Goal: Task Accomplishment & Management: Complete application form

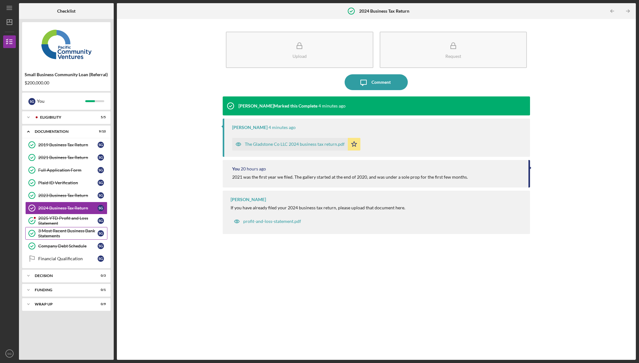
click at [46, 227] on link "3 Most Recent Business Bank Statements 3 Most Recent Business Bank Statements S…" at bounding box center [66, 233] width 82 height 13
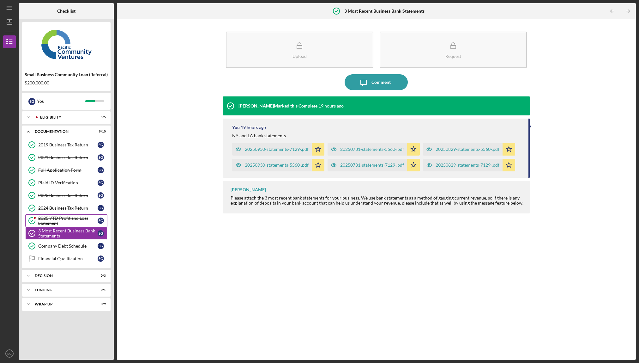
click at [52, 220] on div "2025 YTD Profit and Loss Statement" at bounding box center [67, 220] width 59 height 10
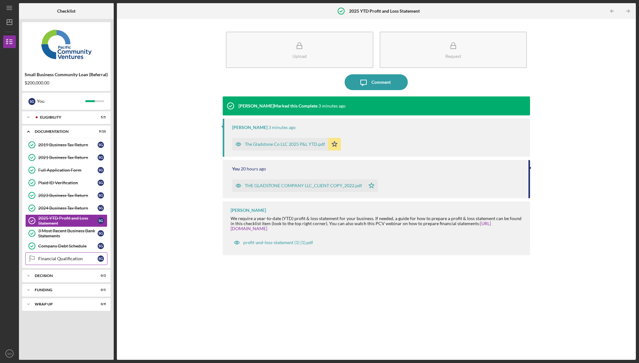
click at [66, 255] on link "Financial Qualification Financial Qualification S G" at bounding box center [66, 258] width 82 height 13
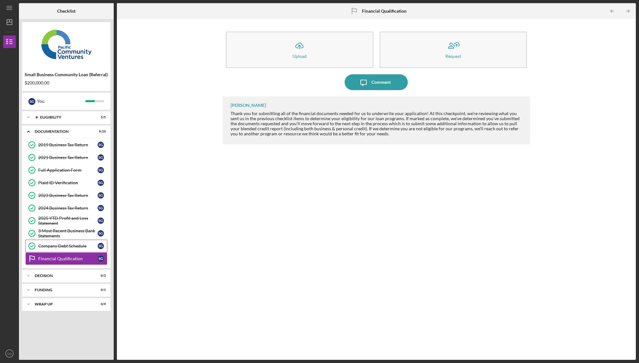
click at [60, 244] on div "Company Debt Schedule" at bounding box center [67, 245] width 59 height 5
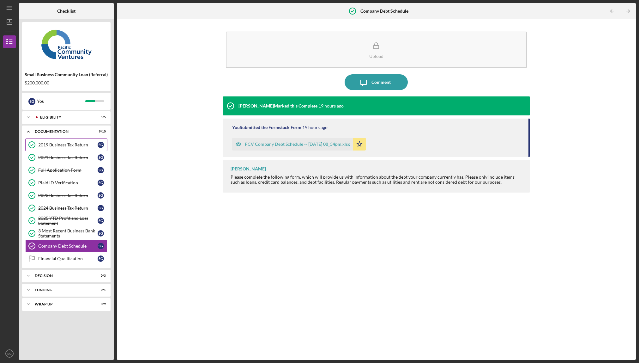
click at [57, 143] on div "2019 Business Tax Return" at bounding box center [67, 144] width 59 height 5
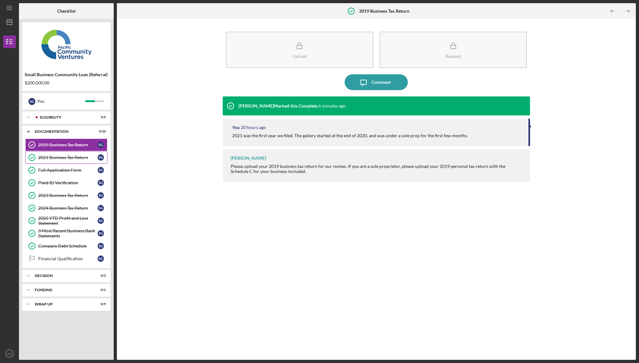
click at [63, 158] on div "2021 Business Tax Return" at bounding box center [67, 157] width 59 height 5
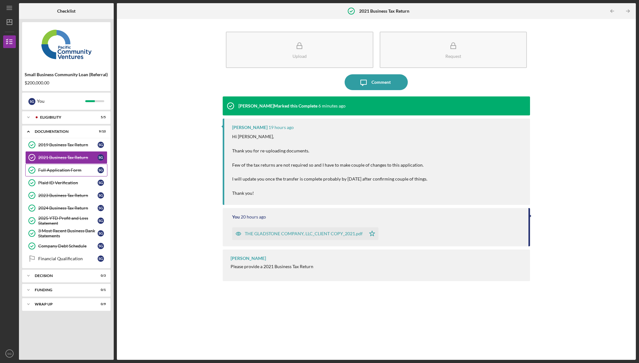
click at [61, 172] on div "Full Application Form" at bounding box center [67, 169] width 59 height 5
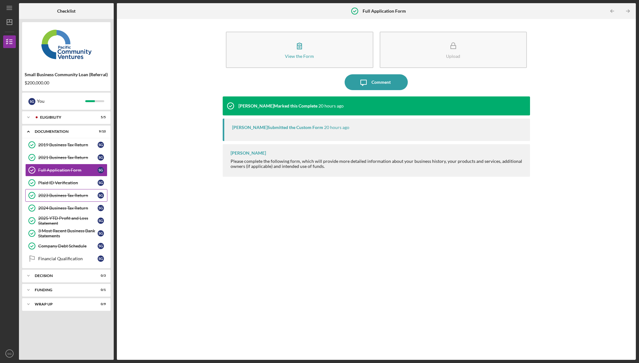
click at [63, 190] on link "2023 Business Tax Return 2023 Business Tax Return S G" at bounding box center [66, 195] width 82 height 13
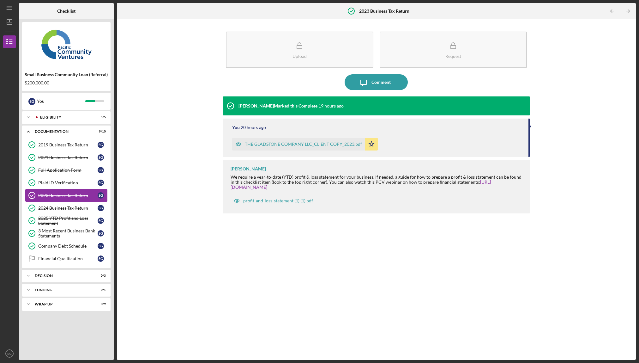
click at [64, 199] on link "2023 Business Tax Return 2023 Business Tax Return S G" at bounding box center [66, 195] width 82 height 13
click at [65, 205] on div "2024 Business Tax Return" at bounding box center [67, 207] width 59 height 5
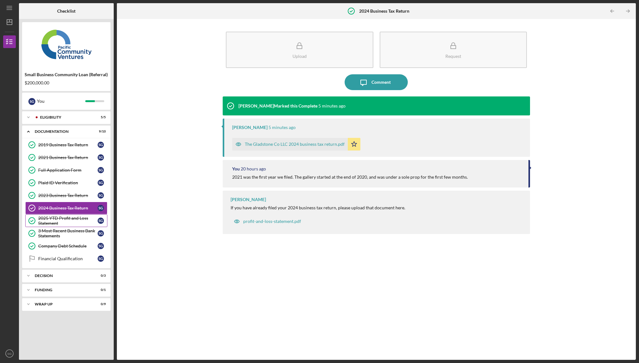
click at [70, 224] on div "2025 YTD Profit and Loss Statement" at bounding box center [67, 220] width 59 height 10
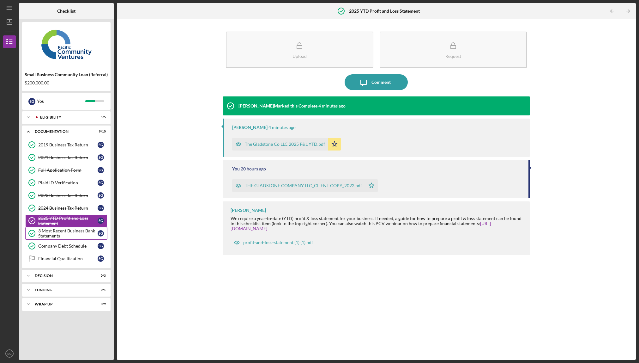
click at [70, 235] on div "3 Most Recent Business Bank Statements" at bounding box center [67, 233] width 59 height 10
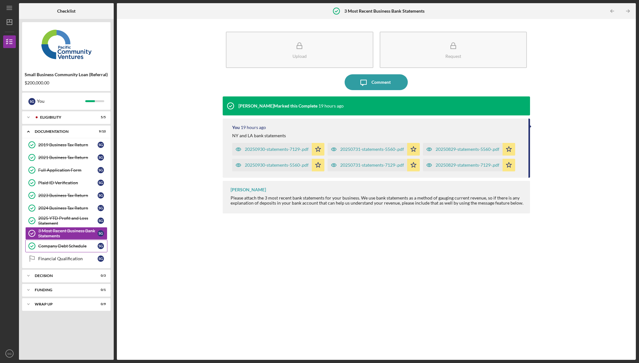
click at [69, 250] on link "Company Debt Schedule Company Debt Schedule S G" at bounding box center [66, 245] width 82 height 13
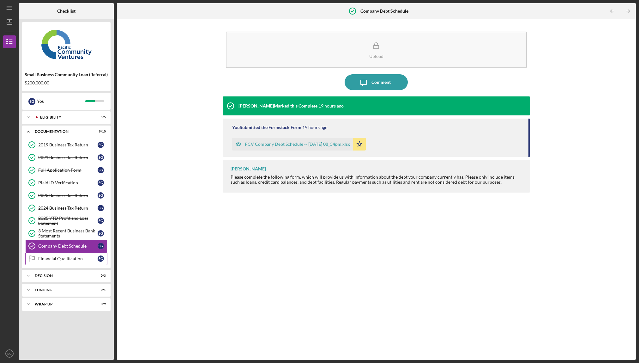
click at [66, 260] on div "Financial Qualification" at bounding box center [67, 258] width 59 height 5
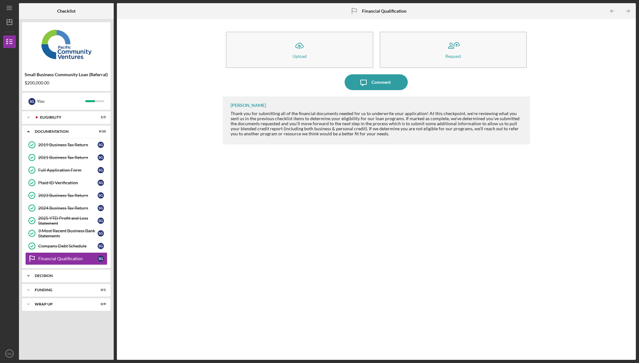
click at [64, 274] on div "Decision" at bounding box center [69, 276] width 68 height 4
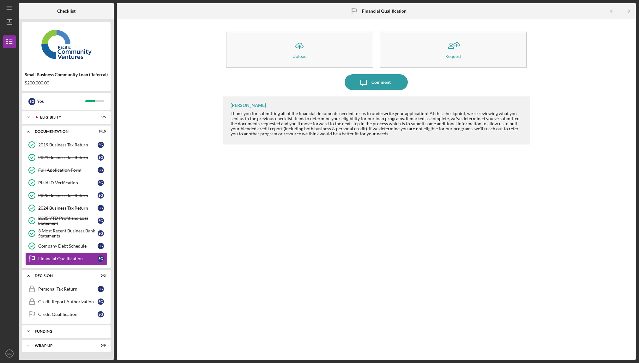
click at [61, 325] on div "Icon/Expander Funding 0 / 1" at bounding box center [66, 331] width 88 height 13
click at [59, 332] on div "Funding" at bounding box center [69, 331] width 68 height 4
click at [58, 332] on div "Funding" at bounding box center [69, 331] width 68 height 4
click at [43, 329] on div "Funding" at bounding box center [69, 331] width 68 height 4
click at [48, 342] on div "Icon/Expander Wrap Up 0 / 9" at bounding box center [66, 345] width 88 height 13
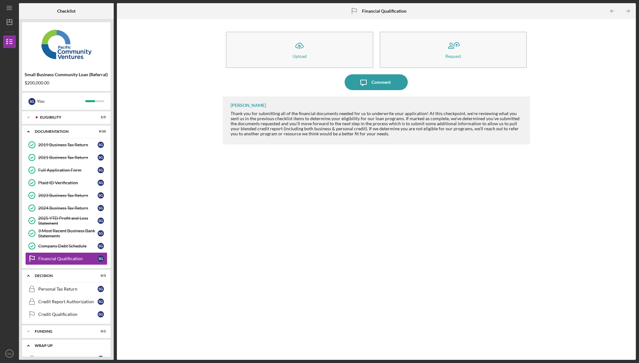
click at [47, 346] on div "Wrap Up" at bounding box center [69, 345] width 68 height 4
click at [60, 249] on link "Company Debt Schedule Company Debt Schedule S G" at bounding box center [66, 245] width 82 height 13
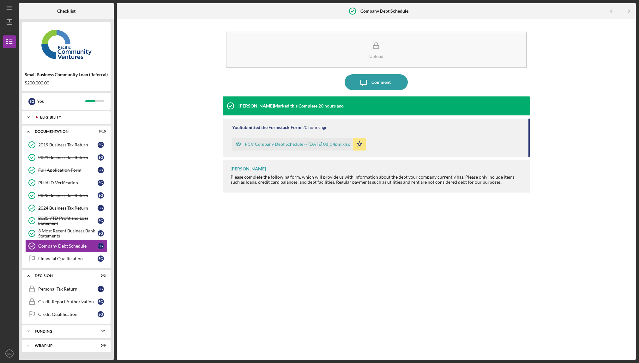
click at [50, 116] on div "Eligibility" at bounding box center [71, 117] width 63 height 4
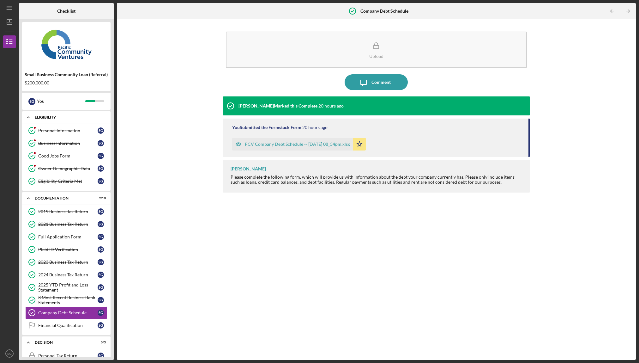
click at [50, 116] on div "Eligibility" at bounding box center [69, 117] width 68 height 4
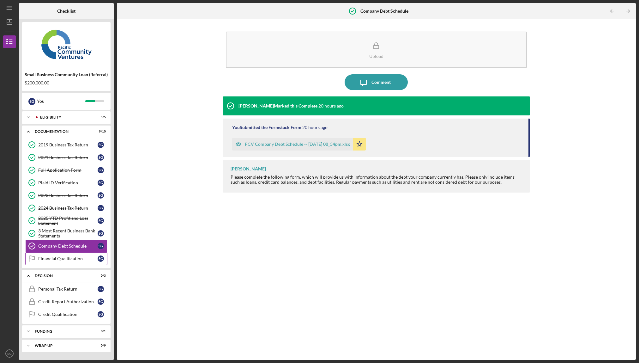
click at [60, 264] on link "Financial Qualification Financial Qualification S G" at bounding box center [66, 258] width 82 height 13
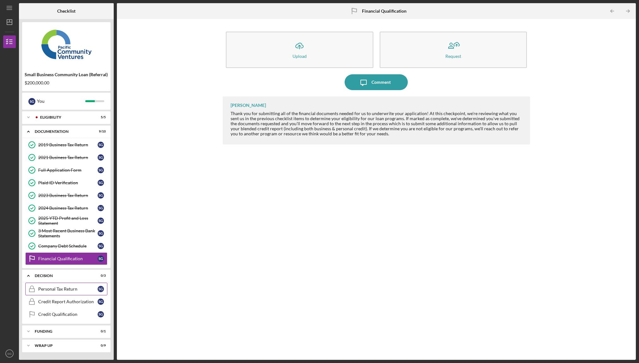
click at [71, 294] on link "Personal Tax Return Personal Tax Return S G" at bounding box center [66, 288] width 82 height 13
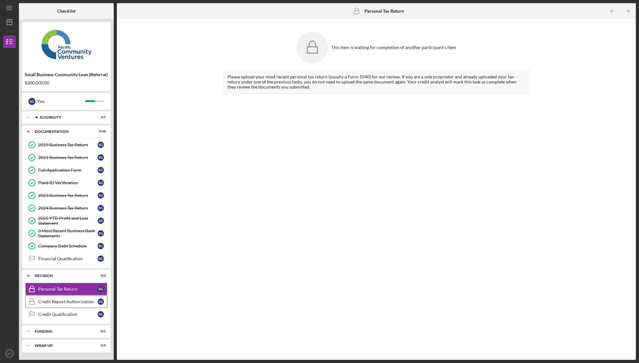
click at [72, 304] on div "Credit Report Authorization" at bounding box center [67, 301] width 59 height 5
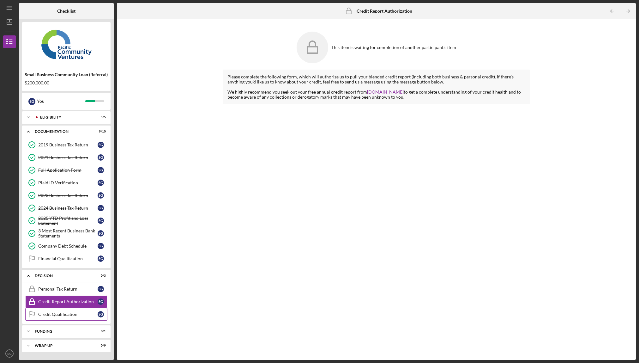
click at [71, 312] on div "Credit Qualification" at bounding box center [67, 313] width 59 height 5
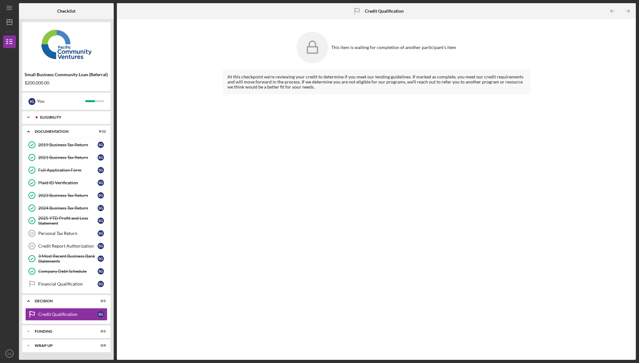
click at [49, 116] on div "Eligibility" at bounding box center [71, 117] width 63 height 4
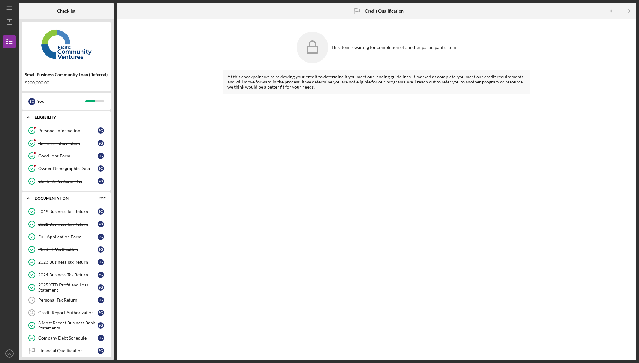
click at [49, 116] on div "Eligibility" at bounding box center [69, 117] width 68 height 4
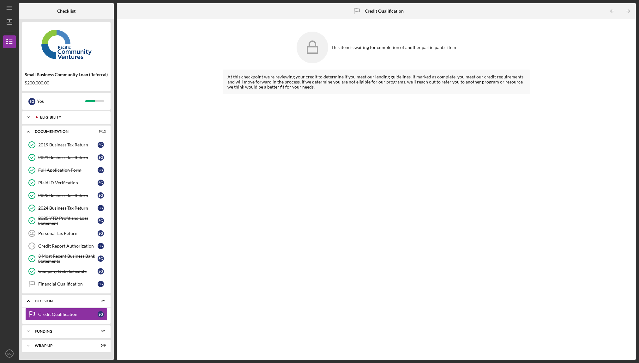
click at [49, 116] on div "Eligibility" at bounding box center [71, 117] width 63 height 4
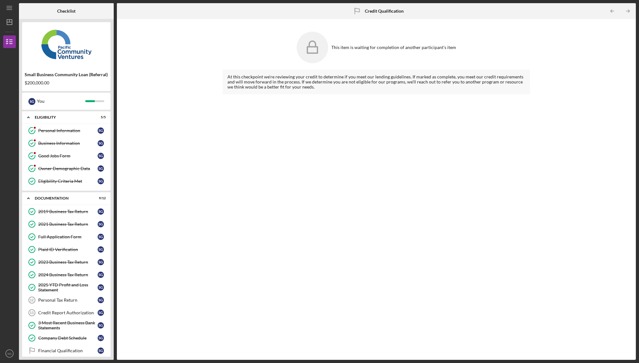
click at [57, 189] on div "Personal Information Personal Information S G Business Information Business Inf…" at bounding box center [66, 157] width 88 height 66
click at [56, 180] on div "Eligibility Criteria Met" at bounding box center [67, 180] width 59 height 5
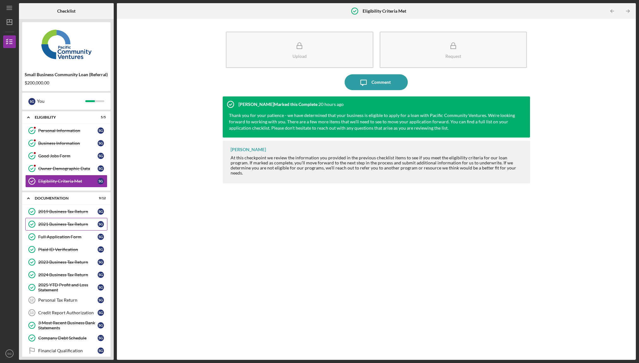
scroll to position [65, 0]
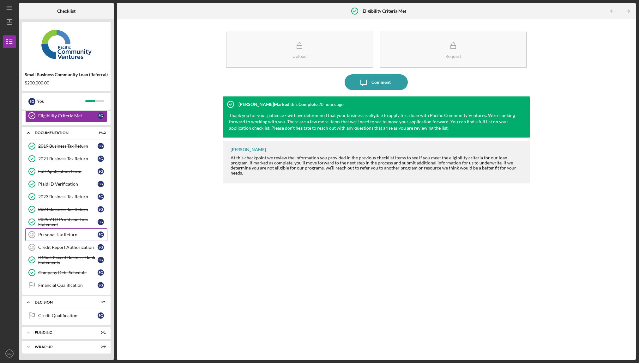
click at [56, 233] on div "Personal Tax Return" at bounding box center [67, 234] width 59 height 5
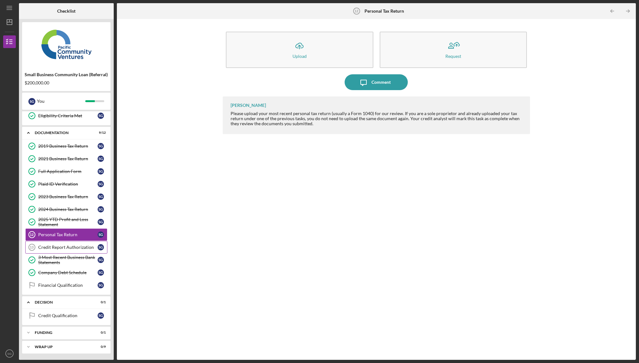
click at [61, 246] on div "Credit Report Authorization" at bounding box center [67, 246] width 59 height 5
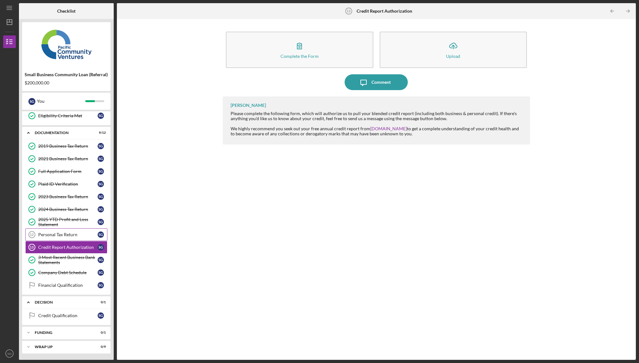
click at [59, 234] on div "Personal Tax Return" at bounding box center [67, 234] width 59 height 5
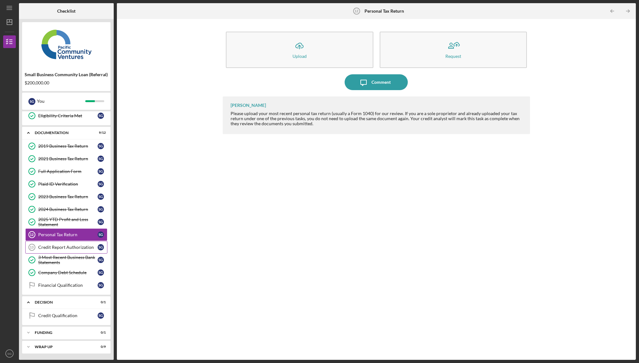
click at [66, 247] on div "Credit Report Authorization" at bounding box center [67, 246] width 59 height 5
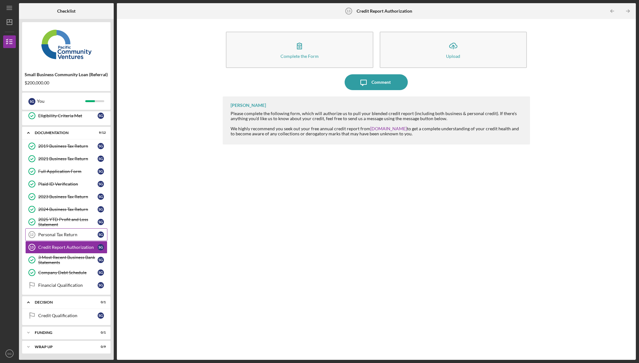
click at [68, 232] on div "Personal Tax Return" at bounding box center [67, 234] width 59 height 5
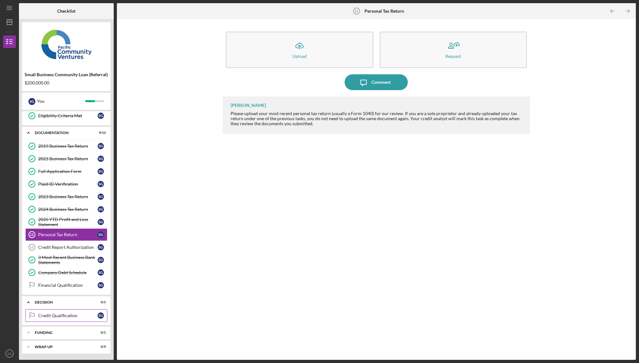
click at [56, 316] on div "Credit Qualification" at bounding box center [67, 315] width 59 height 5
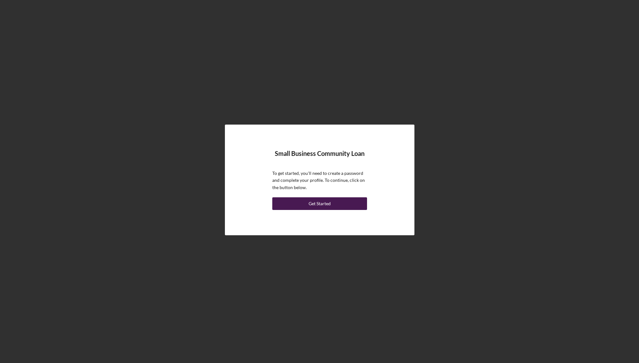
click at [313, 203] on div "Get Started" at bounding box center [320, 203] width 22 height 13
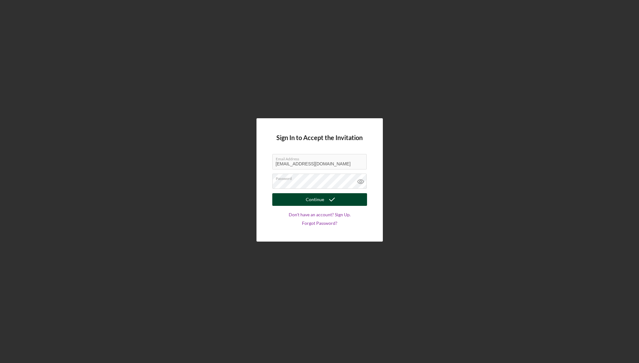
click at [318, 199] on div "Continue" at bounding box center [315, 199] width 18 height 13
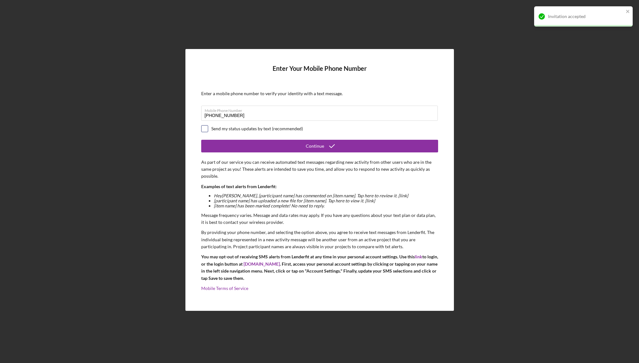
click at [207, 127] on input "checkbox" at bounding box center [205, 128] width 6 height 6
checkbox input "true"
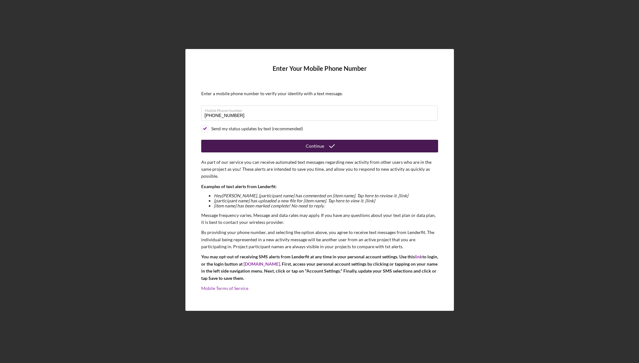
click at [316, 144] on div "Continue" at bounding box center [315, 146] width 18 height 13
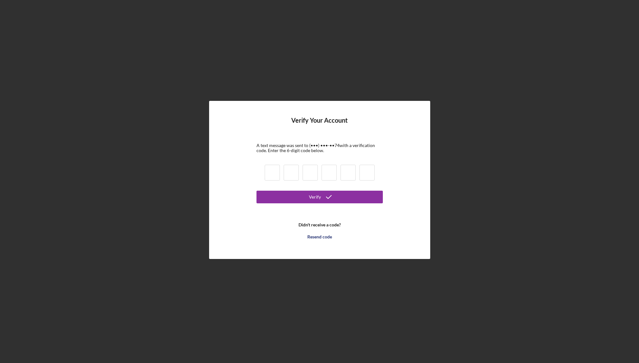
click at [275, 172] on input at bounding box center [272, 173] width 15 height 16
type input "4"
type input "3"
type input "0"
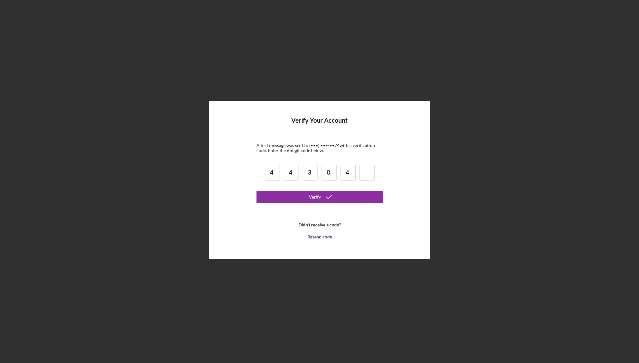
type input "4"
type input "5"
click at [310, 195] on div "Verify" at bounding box center [315, 196] width 12 height 13
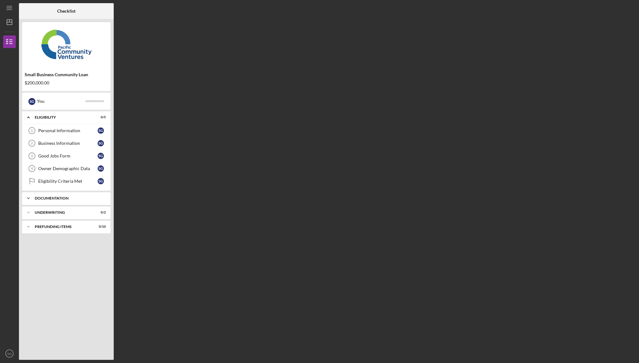
click at [53, 197] on div "Documentation" at bounding box center [69, 198] width 68 height 4
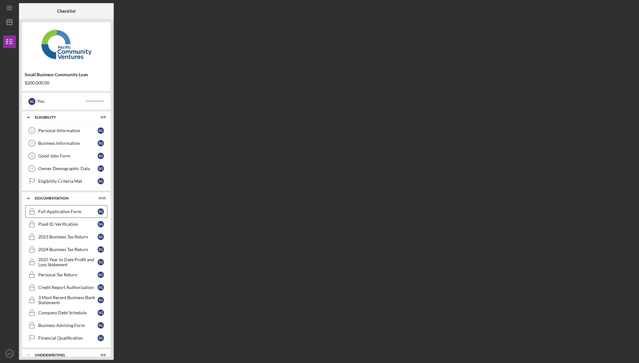
scroll to position [22, 0]
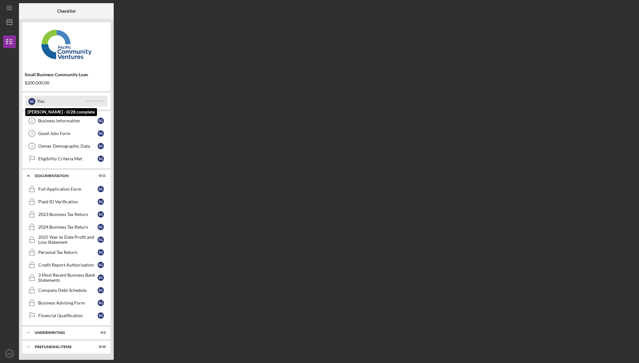
click at [51, 102] on div "You" at bounding box center [61, 101] width 48 height 11
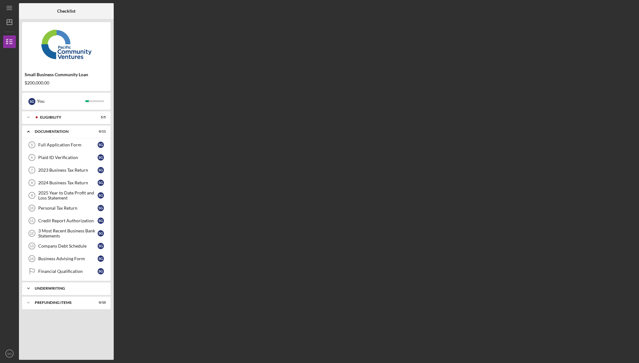
click at [71, 291] on div "Icon/Expander Underwriting 0 / 2" at bounding box center [66, 288] width 88 height 13
click at [63, 331] on div "Prefunding Items" at bounding box center [69, 331] width 68 height 4
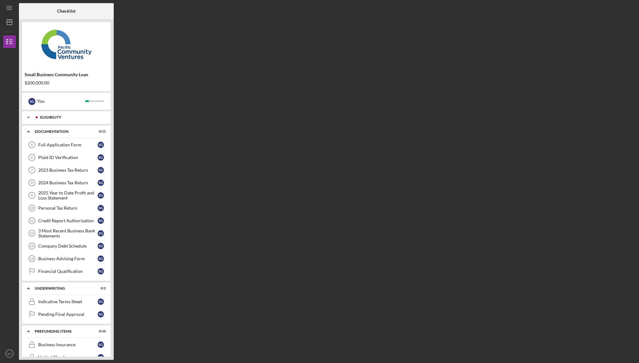
click at [48, 112] on div "Icon/Expander Eligibility 5 / 5" at bounding box center [66, 117] width 88 height 13
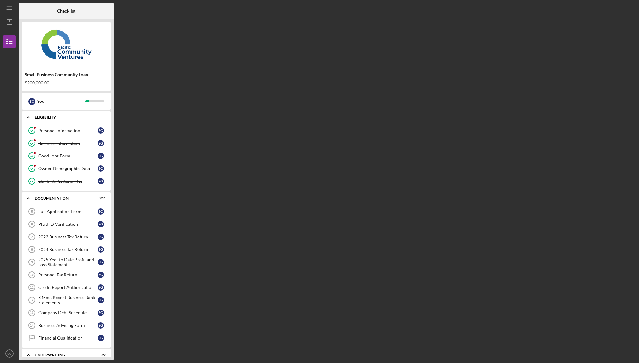
click at [49, 117] on div "Eligibility" at bounding box center [69, 117] width 68 height 4
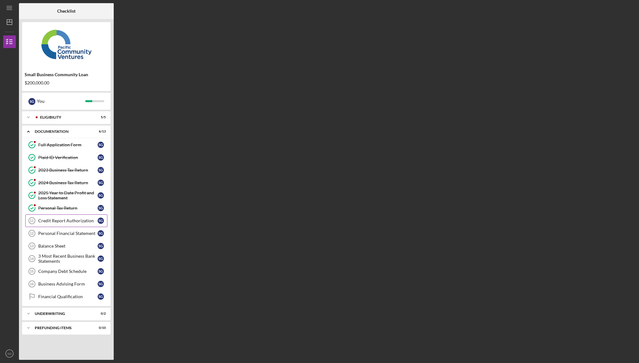
click at [75, 225] on link "Credit Report Authorization 11 Credit Report Authorization S G" at bounding box center [66, 220] width 82 height 13
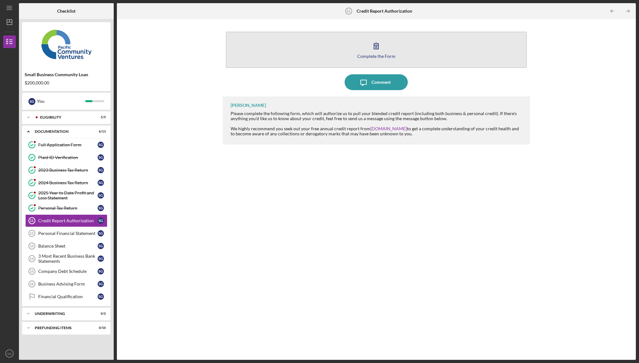
click at [377, 62] on button "Complete the Form Form" at bounding box center [376, 50] width 301 height 36
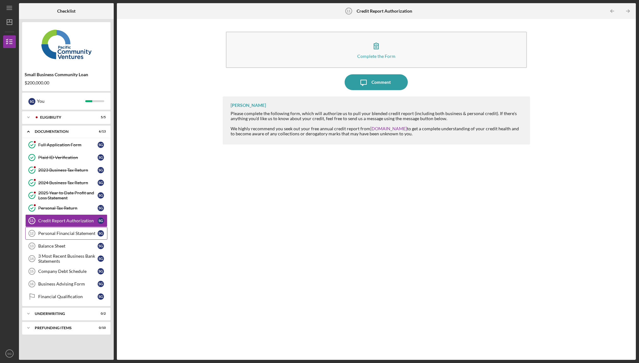
click at [67, 229] on link "Personal Financial Statement 12 Personal Financial Statement S G" at bounding box center [66, 233] width 82 height 13
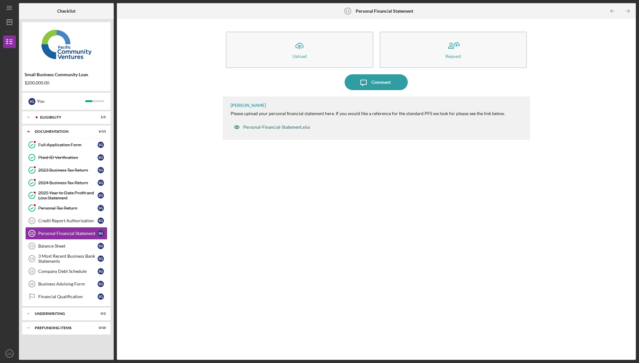
click at [290, 125] on div "Personal-Financial-Statement.xlsx" at bounding box center [276, 126] width 67 height 5
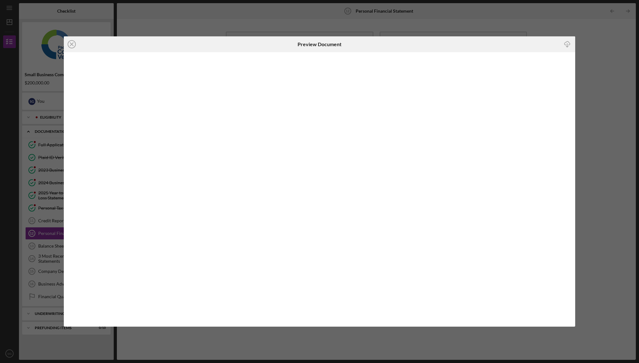
click at [569, 44] on icon "Icon/Download" at bounding box center [567, 44] width 14 height 14
click at [75, 49] on icon "Icon/Close" at bounding box center [72, 44] width 16 height 16
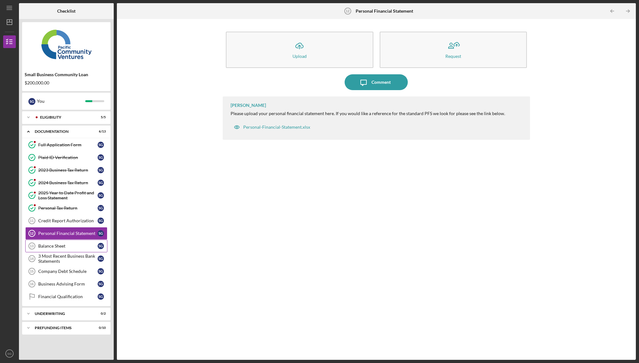
click at [61, 242] on link "Balance Sheet 13 Balance Sheet S G" at bounding box center [66, 245] width 82 height 13
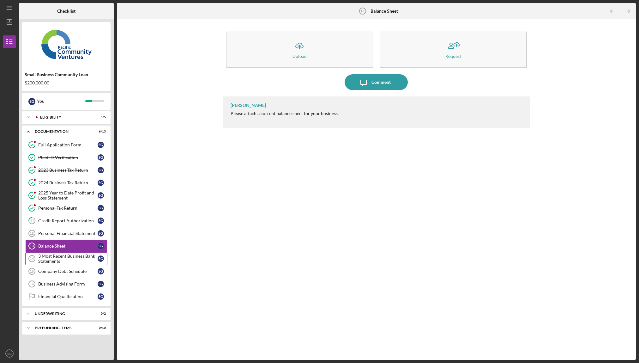
click at [77, 257] on div "3 Most Recent Business Bank Statements" at bounding box center [67, 258] width 59 height 10
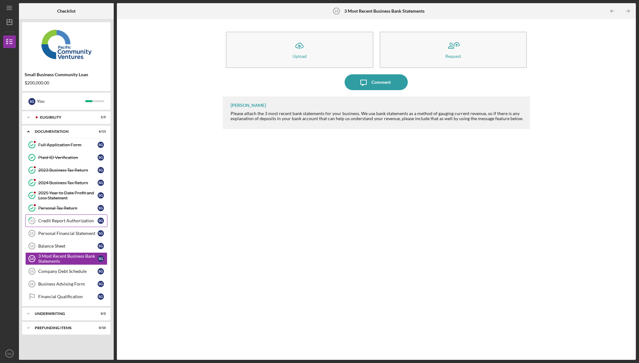
click at [67, 221] on div "Credit Report Authorization" at bounding box center [67, 220] width 59 height 5
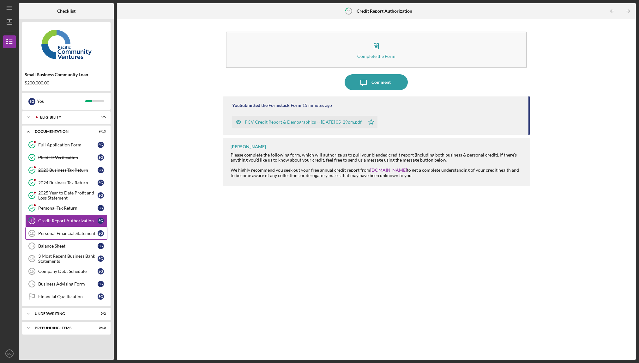
click at [82, 232] on div "Personal Financial Statement" at bounding box center [67, 233] width 59 height 5
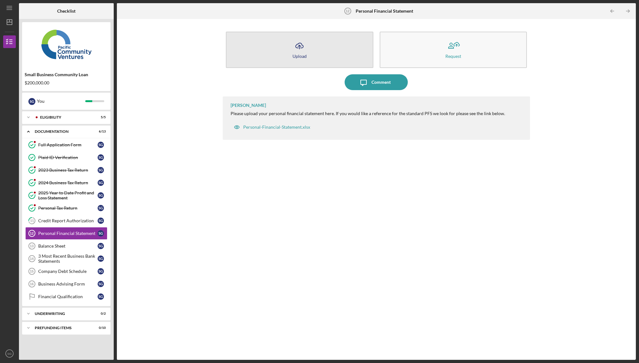
click at [302, 47] on icon "Icon/Upload" at bounding box center [300, 46] width 16 height 16
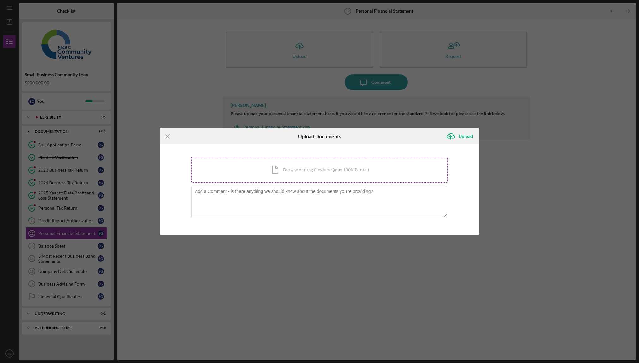
click at [309, 170] on div "Icon/Document Browse or drag files here (max 100MB total) Tap to choose files o…" at bounding box center [319, 170] width 256 height 26
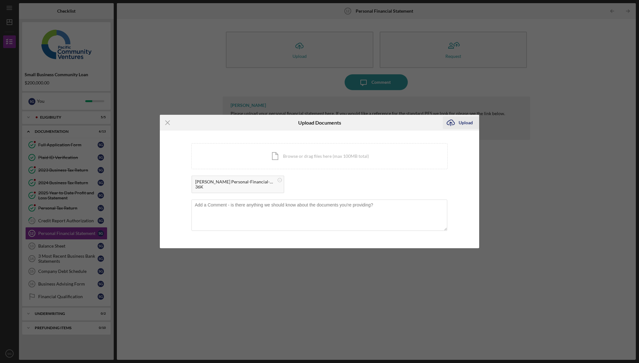
click at [451, 121] on icon "Icon/Upload" at bounding box center [451, 123] width 16 height 16
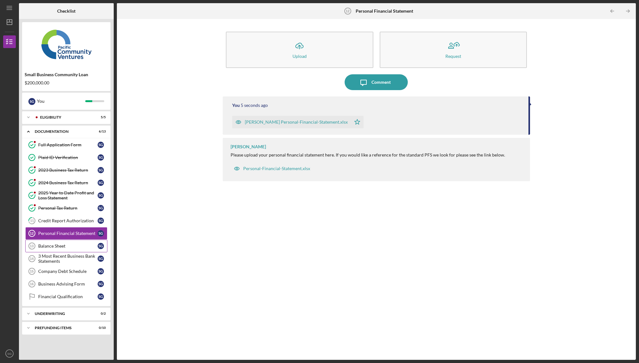
click at [62, 247] on div "Balance Sheet" at bounding box center [67, 245] width 59 height 5
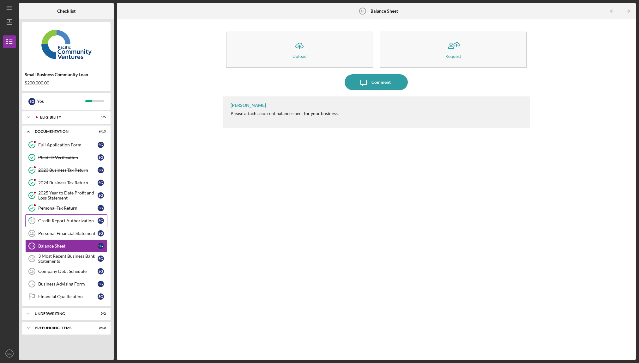
click at [51, 223] on div "Credit Report Authorization" at bounding box center [67, 220] width 59 height 5
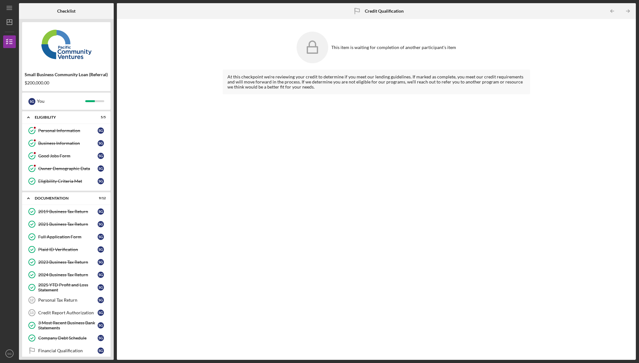
scroll to position [65, 0]
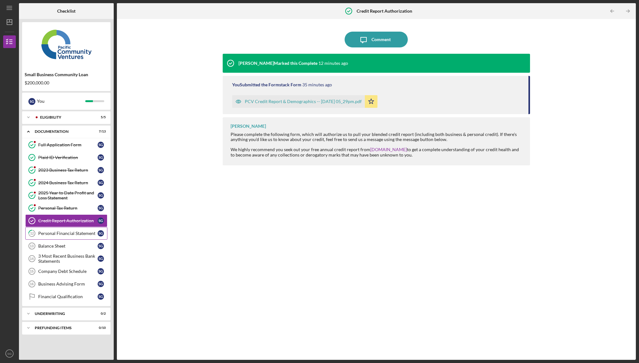
click at [69, 234] on div "Personal Financial Statement" at bounding box center [67, 233] width 59 height 5
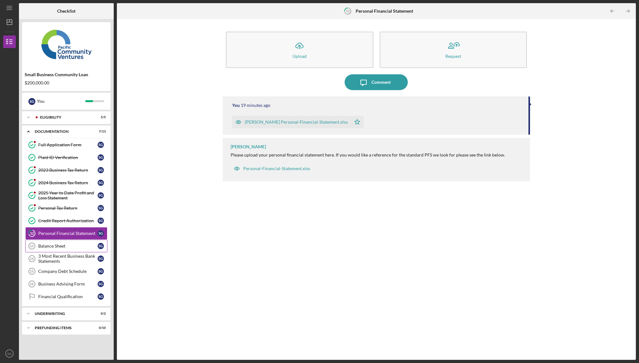
click at [68, 241] on link "Balance Sheet 13 Balance Sheet S G" at bounding box center [66, 245] width 82 height 13
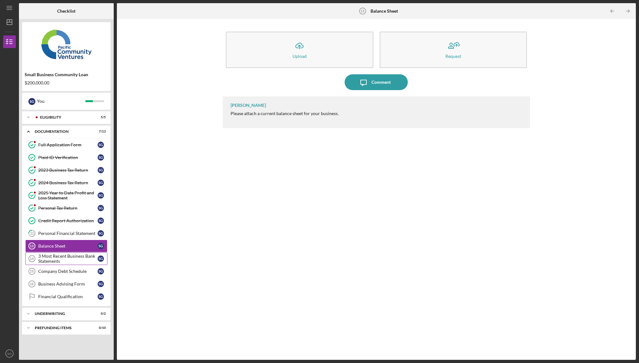
click at [73, 258] on div "3 Most Recent Business Bank Statements" at bounding box center [67, 258] width 59 height 10
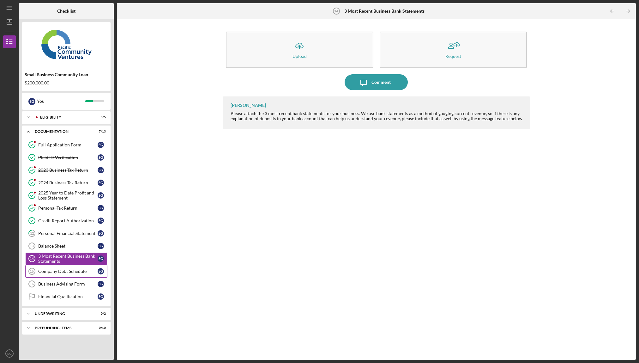
click at [71, 274] on link "Company Debt Schedule 15 Company Debt Schedule S G" at bounding box center [66, 271] width 82 height 13
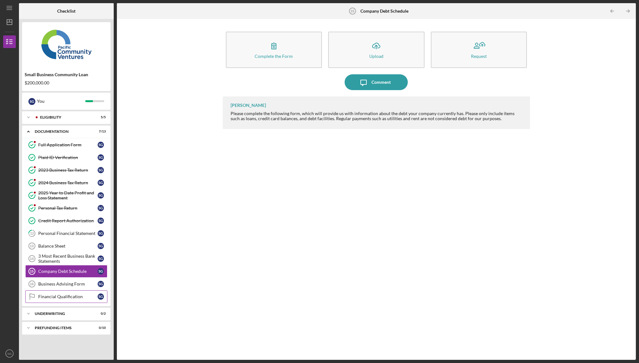
click at [73, 291] on link "Financial Qualification Financial Qualification S G" at bounding box center [66, 296] width 82 height 13
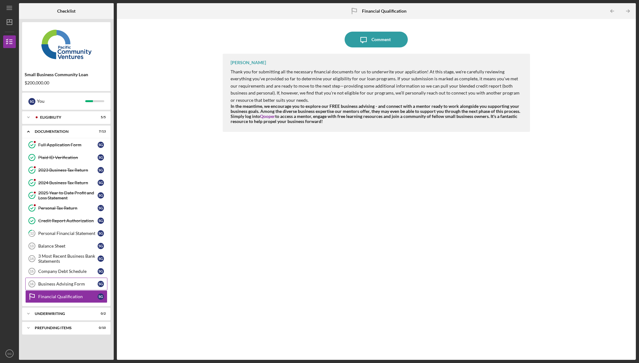
click at [69, 283] on div "Business Advising Form" at bounding box center [67, 283] width 59 height 5
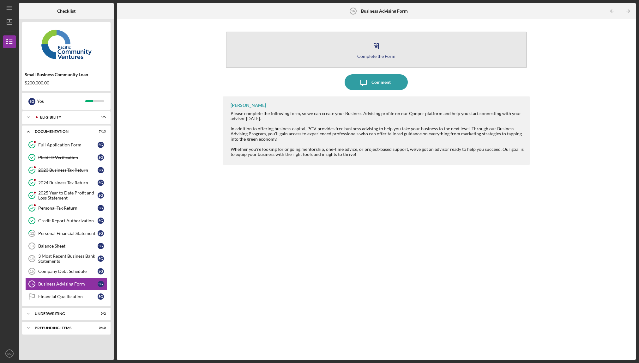
click at [300, 48] on button "Complete the Form Form" at bounding box center [376, 50] width 301 height 36
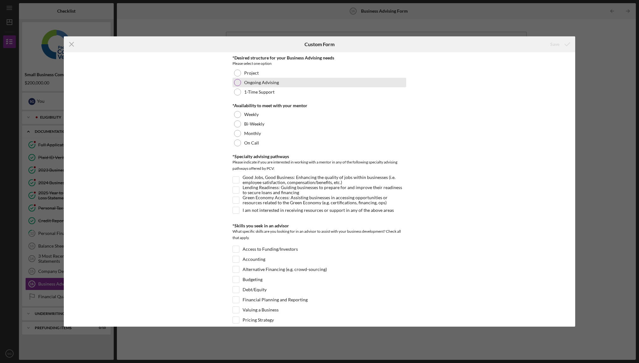
click at [239, 83] on div at bounding box center [237, 82] width 7 height 7
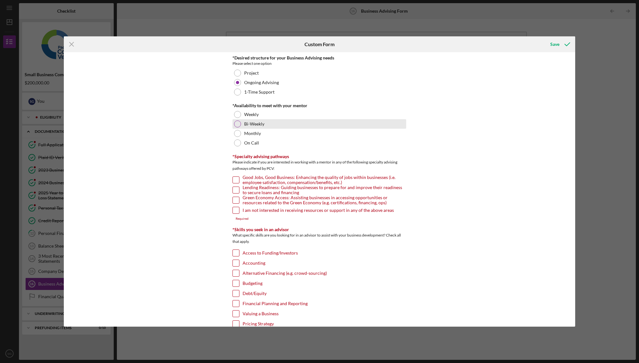
click at [238, 124] on div at bounding box center [237, 123] width 7 height 7
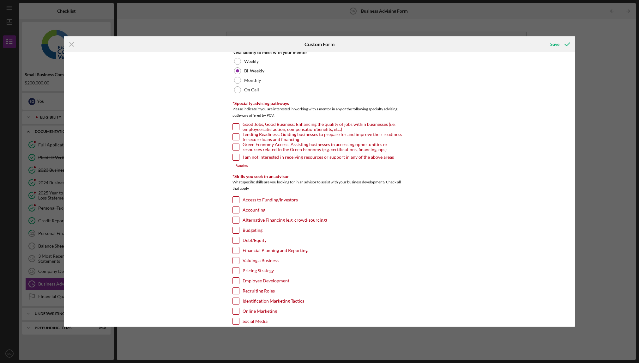
click at [234, 136] on input "Lending Readiness: Guiding businesses to prepare for and improve their readines…" at bounding box center [236, 137] width 6 height 6
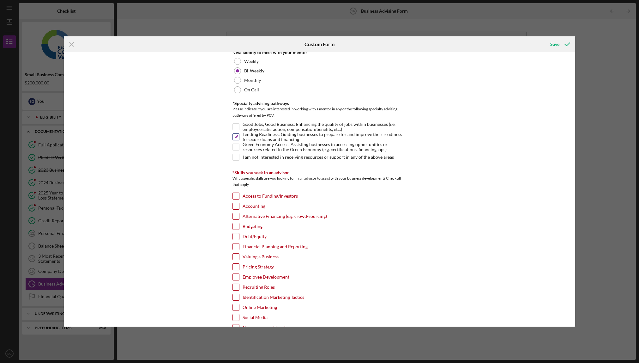
click at [234, 136] on input "Lending Readiness: Guiding businesses to prepare for and improve their readines…" at bounding box center [236, 137] width 6 height 6
checkbox input "false"
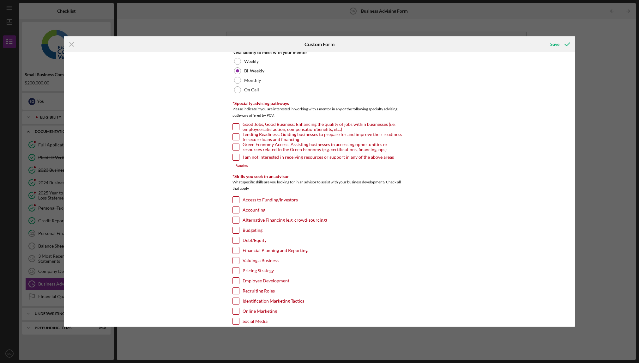
click at [234, 159] on input "I am not interested in receiving resources or support in any of the above areas" at bounding box center [236, 157] width 6 height 6
checkbox input "true"
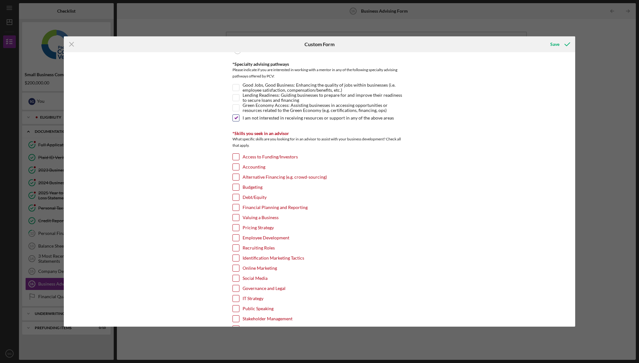
scroll to position [103, 0]
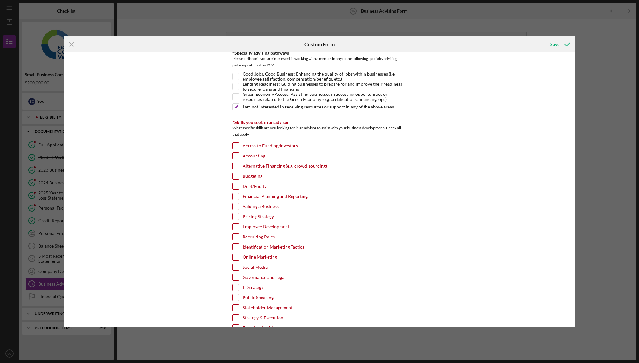
click at [233, 143] on input "Access to Funding/Investors" at bounding box center [236, 145] width 6 height 6
checkbox input "true"
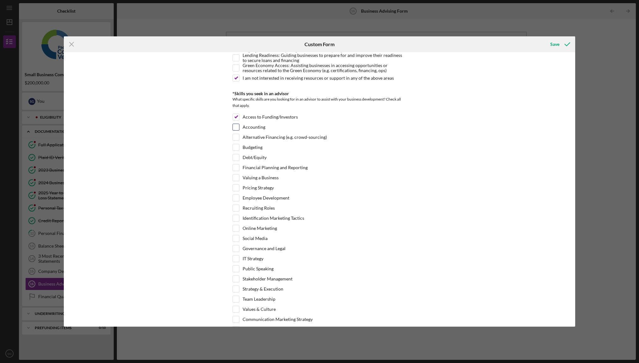
scroll to position [138, 0]
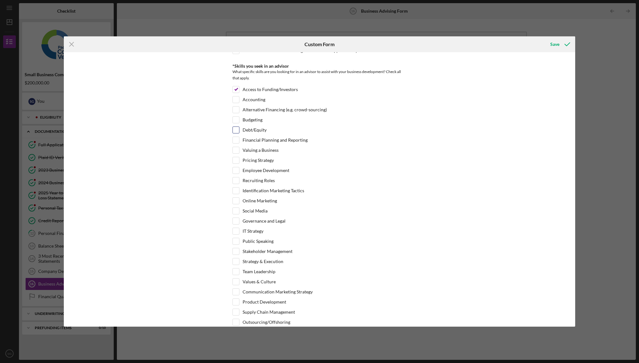
click at [234, 132] on input "Debt/Equity" at bounding box center [236, 130] width 6 height 6
checkbox input "true"
click at [236, 140] on input "Financial Planning and Reporting" at bounding box center [236, 140] width 6 height 6
checkbox input "true"
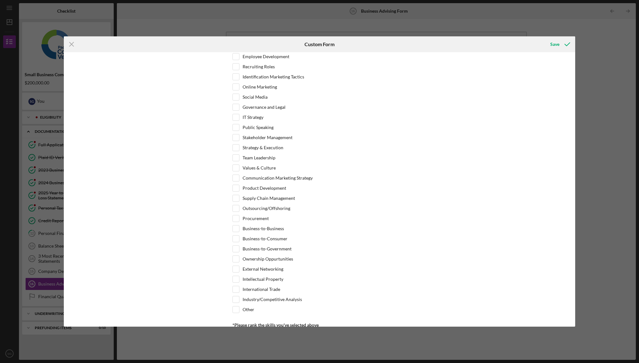
scroll to position [475, 0]
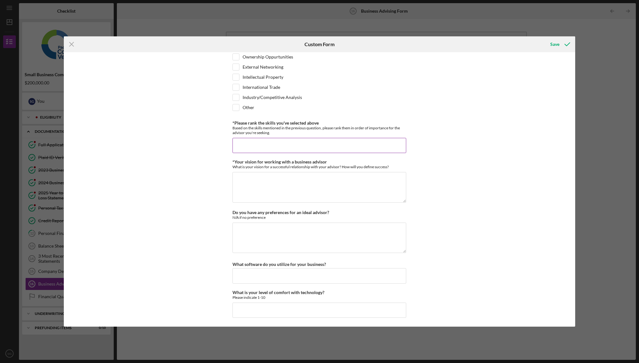
click at [245, 144] on input "*Please rank the skills you've selected above" at bounding box center [319, 145] width 174 height 15
type input "1 Acess to fu"
drag, startPoint x: 618, startPoint y: 28, endPoint x: 594, endPoint y: 24, distance: 24.1
click at [616, 28] on div "Icon/Menu Close Custom Form Save *Desired structure for your Business Advising …" at bounding box center [319, 181] width 639 height 363
click at [598, 36] on div "Icon/Menu Close Custom Form Save *Desired structure for your Business Advising …" at bounding box center [319, 181] width 639 height 363
